Goal: Information Seeking & Learning: Find specific page/section

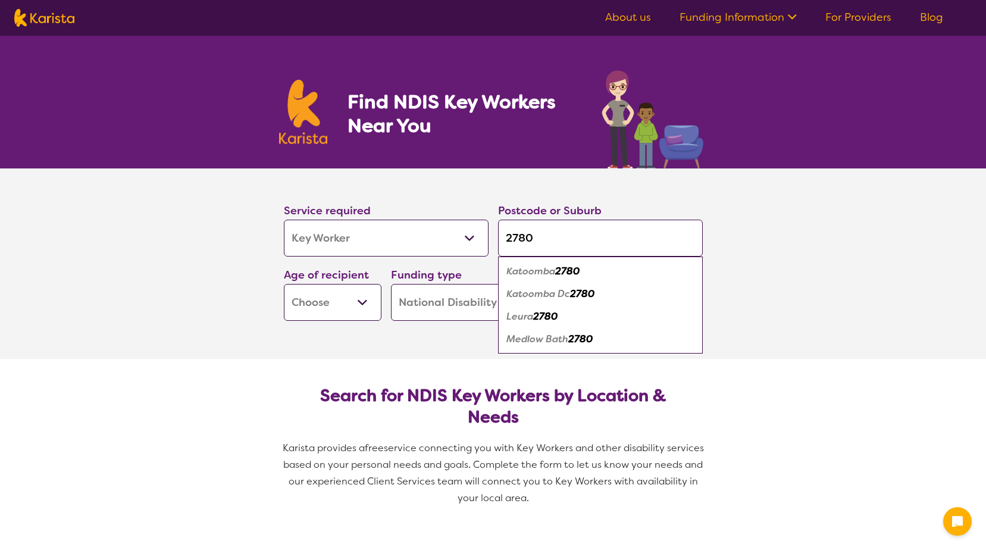
select select "Key Worker"
select select "NDIS"
select select "Key Worker"
select select "NDIS"
type input "2780"
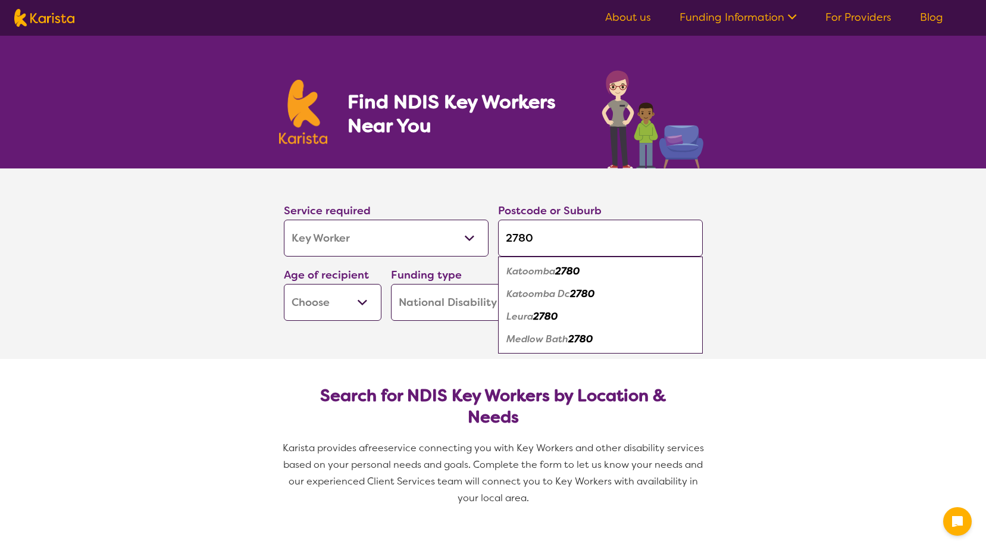
click at [534, 274] on em "Katoomba" at bounding box center [530, 271] width 49 height 12
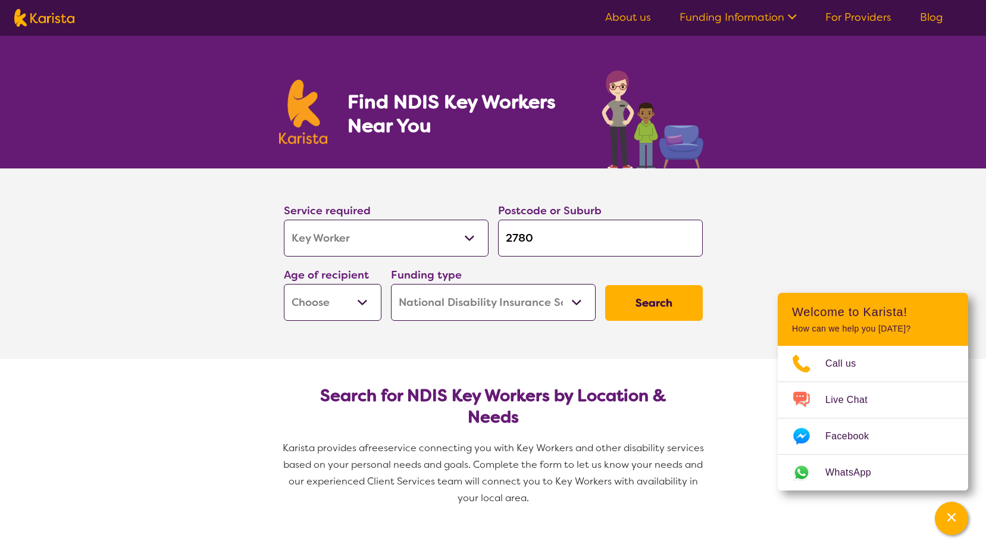
click at [358, 298] on select "Early Childhood - 0 to 9 Child - 10 to 11 Adolescent - 12 to 17 Adult - 18 to 6…" at bounding box center [333, 302] width 98 height 37
select select "AD"
click at [284, 284] on select "Early Childhood - 0 to 9 Child - 10 to 11 Adolescent - 12 to 17 Adult - 18 to 6…" at bounding box center [333, 302] width 98 height 37
select select "AD"
click at [652, 310] on button "Search" at bounding box center [654, 303] width 98 height 36
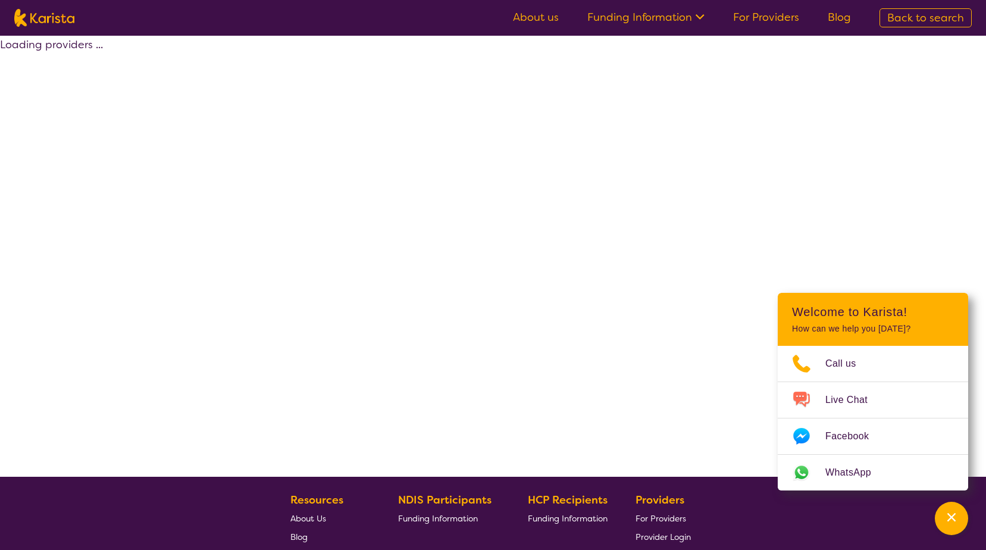
select select "NDIS"
select select "Key Worker"
select select "AD"
